Goal: Transaction & Acquisition: Purchase product/service

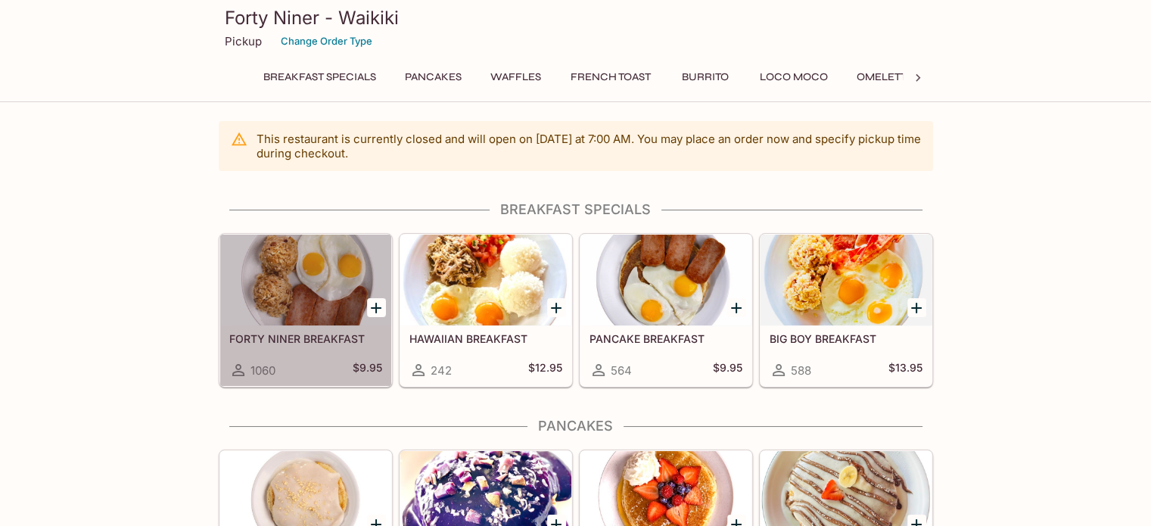
drag, startPoint x: 0, startPoint y: 0, endPoint x: 292, endPoint y: 275, distance: 400.9
click at [292, 275] on div at bounding box center [305, 280] width 171 height 91
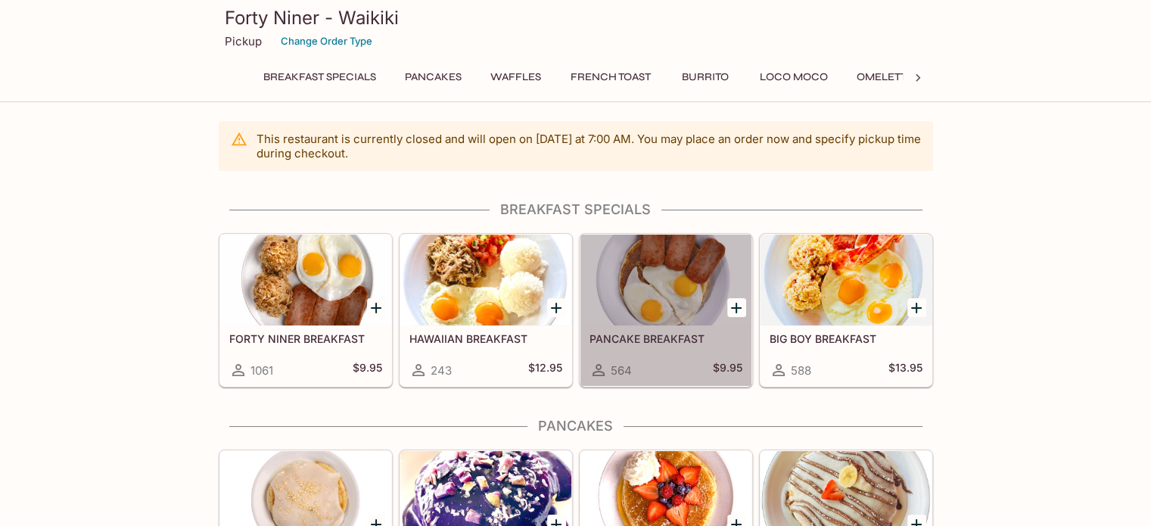
click at [652, 283] on div at bounding box center [665, 280] width 171 height 91
